Goal: Task Accomplishment & Management: Use online tool/utility

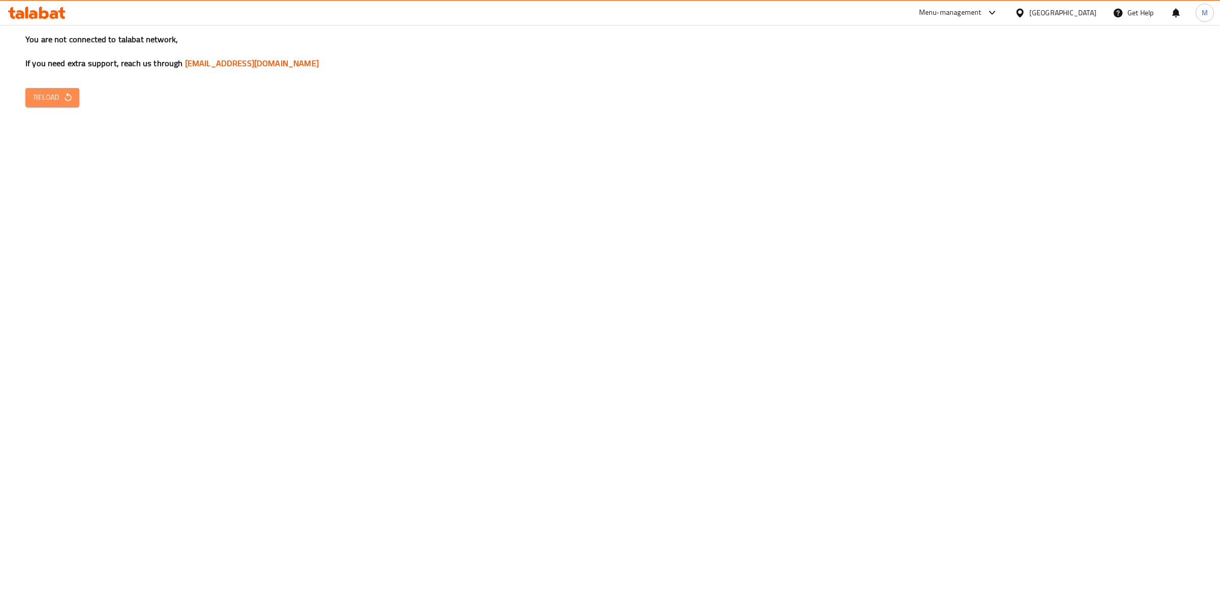
click at [57, 100] on span "Reload" at bounding box center [53, 97] width 38 height 13
click at [69, 103] on span "Reload" at bounding box center [53, 97] width 38 height 13
click at [50, 99] on span "Reload" at bounding box center [53, 97] width 38 height 13
